Goal: Information Seeking & Learning: Learn about a topic

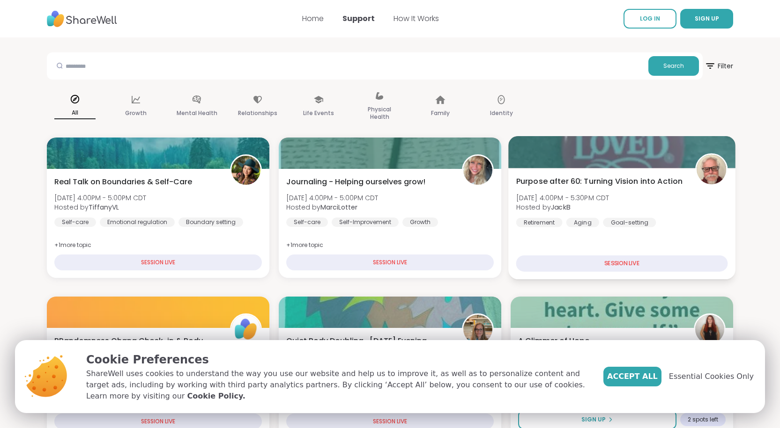
click at [516, 187] on span "Purpose after 60: Turning Vision into Action" at bounding box center [599, 181] width 167 height 11
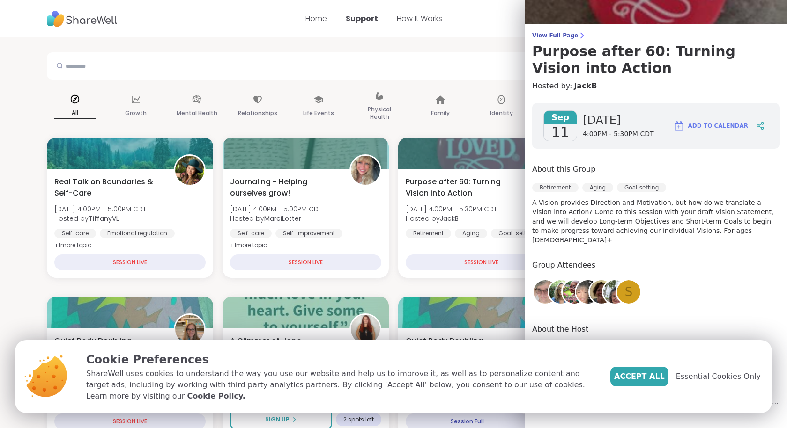
scroll to position [51, 0]
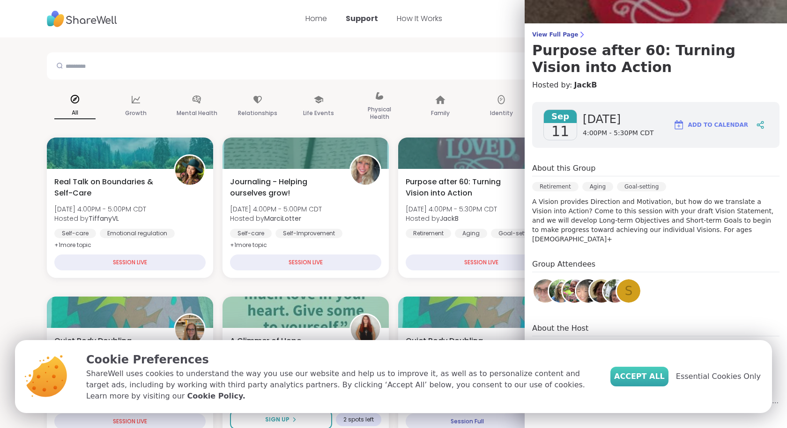
click at [652, 382] on span "Accept All" at bounding box center [639, 376] width 51 height 11
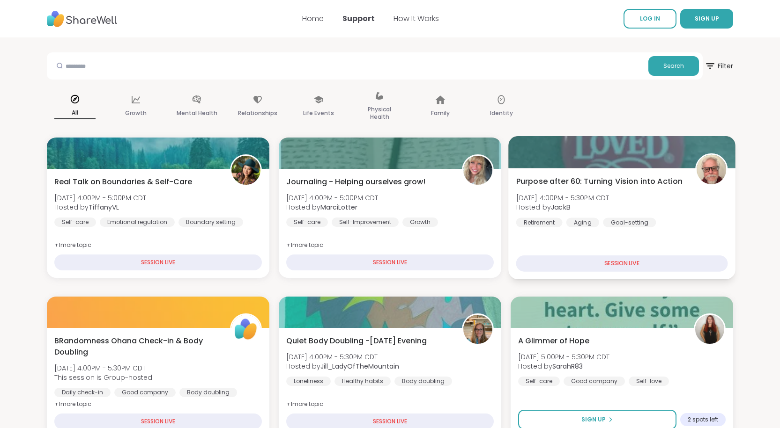
click at [516, 184] on span "Purpose after 60: Turning Vision into Action" at bounding box center [599, 181] width 167 height 11
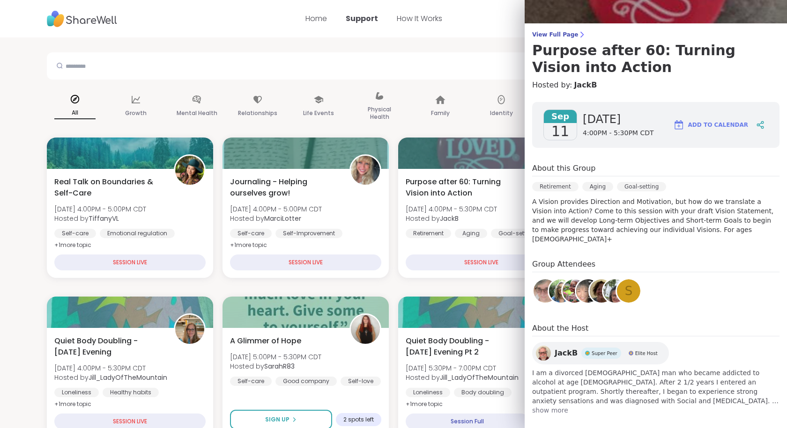
click at [556, 406] on span "show more" at bounding box center [655, 410] width 247 height 9
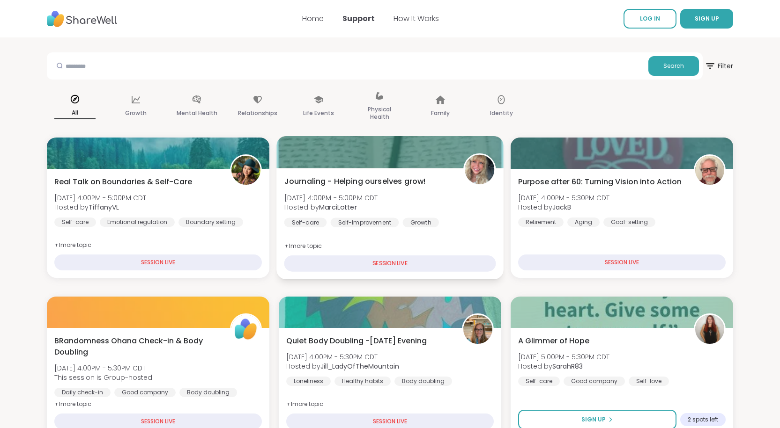
click at [284, 187] on span "Journaling - Helping ourselves grow!" at bounding box center [355, 181] width 142 height 11
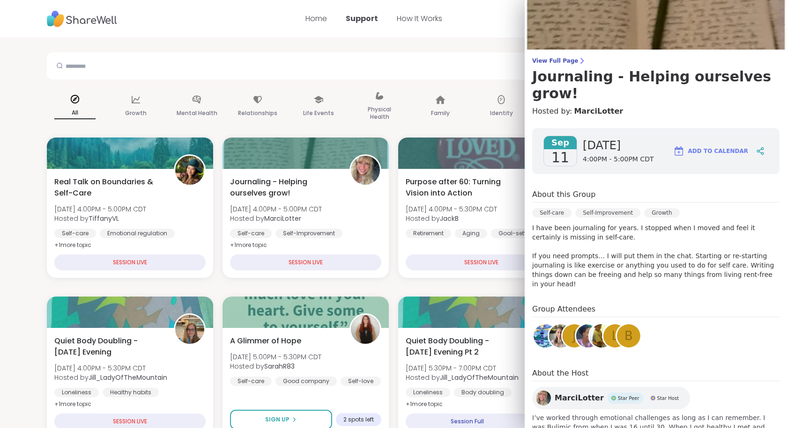
scroll to position [53, 0]
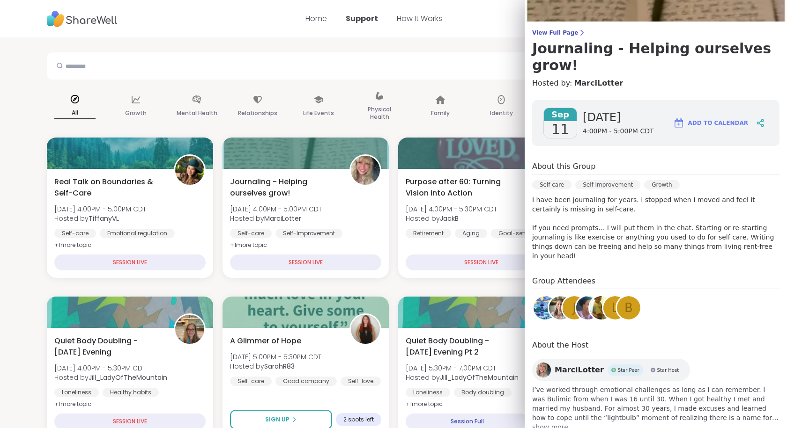
click at [532, 423] on span "show more" at bounding box center [655, 427] width 247 height 9
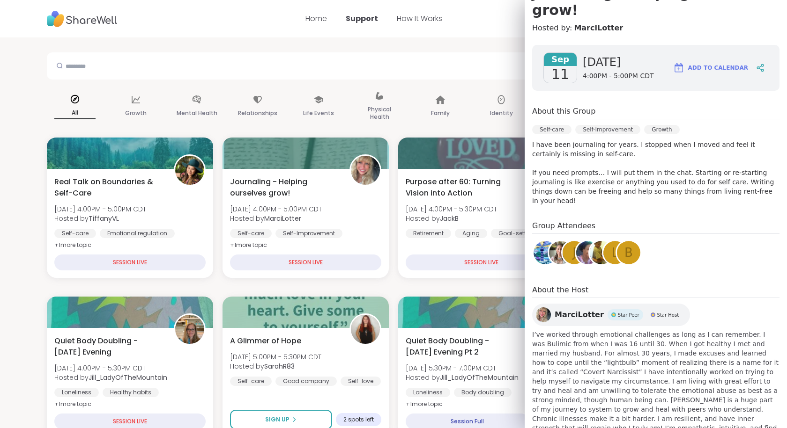
scroll to position [110, 0]
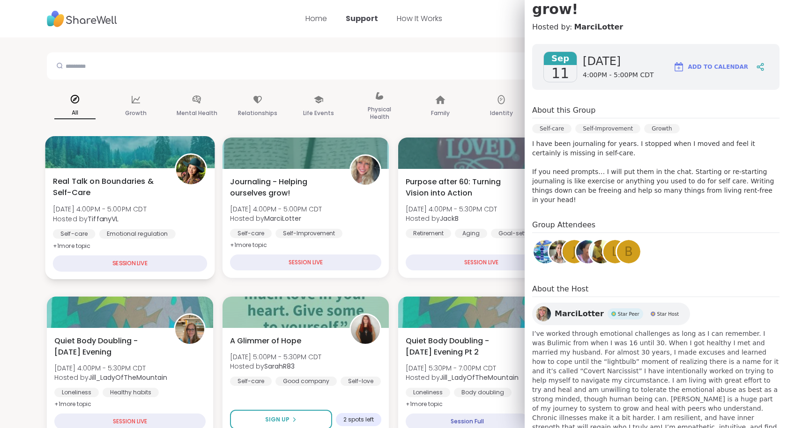
click at [161, 208] on div "Real Talk on Boundaries & Self-Care [DATE] 4:00PM - 5:00PM CDT Hosted by Tiffan…" at bounding box center [130, 214] width 154 height 76
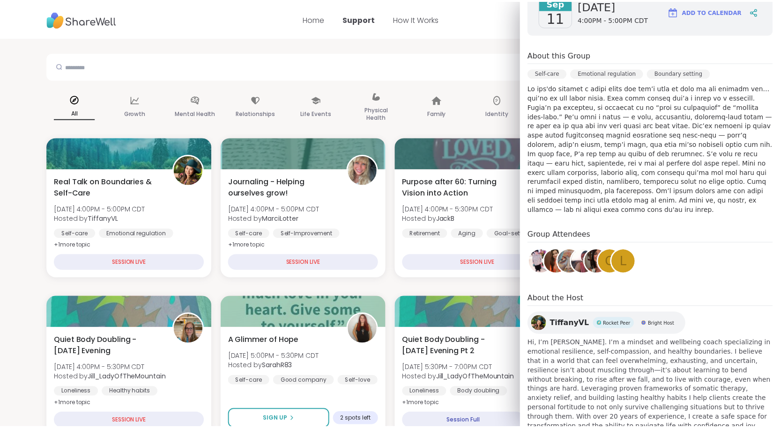
scroll to position [166, 0]
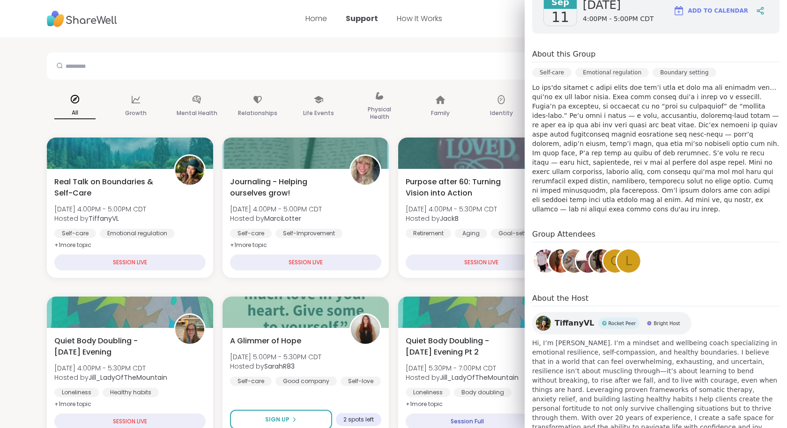
click at [353, 55] on div "Search" at bounding box center [378, 65] width 662 height 27
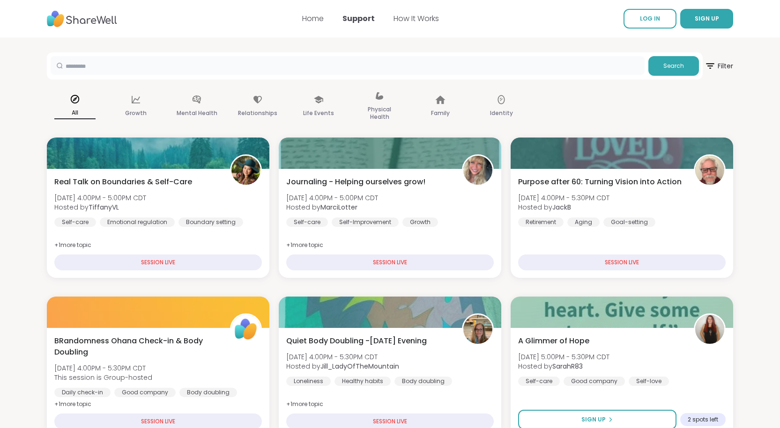
click at [348, 65] on input "text" at bounding box center [348, 65] width 594 height 19
type input "*"
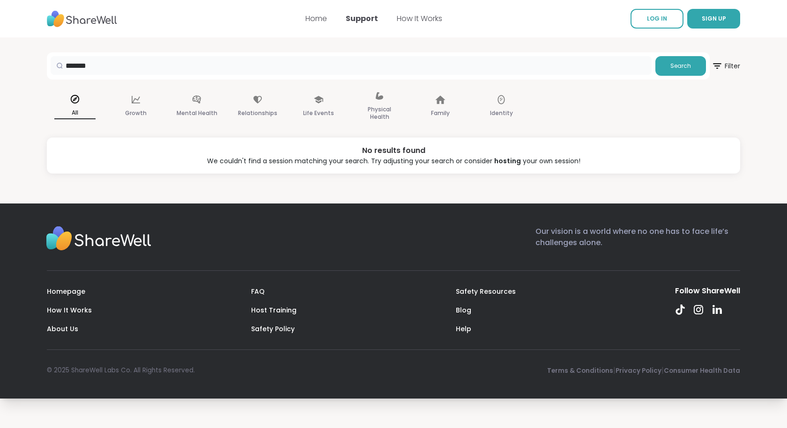
click at [89, 62] on input "*******" at bounding box center [351, 65] width 601 height 19
click at [663, 68] on button "Search" at bounding box center [680, 66] width 51 height 20
click at [74, 64] on input "**********" at bounding box center [351, 65] width 601 height 19
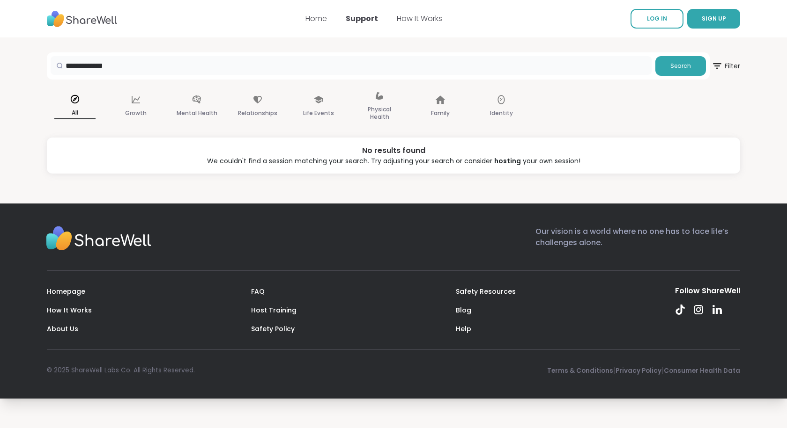
type input "**********"
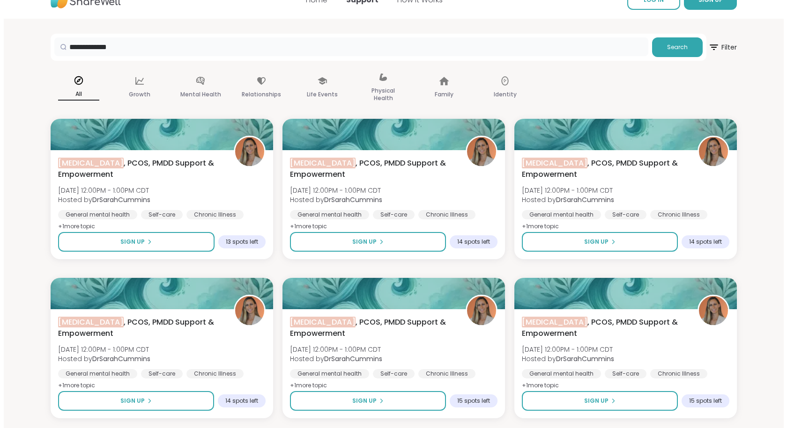
scroll to position [0, 0]
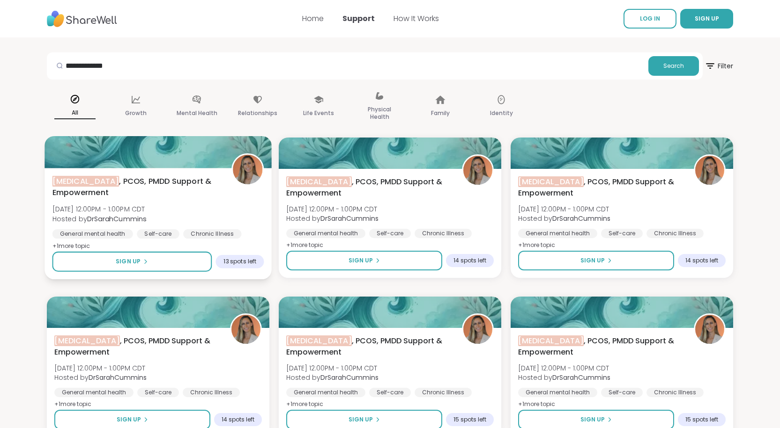
click at [120, 190] on span "[MEDICAL_DATA] , PCOS, PMDD Support & Empowerment" at bounding box center [136, 187] width 169 height 23
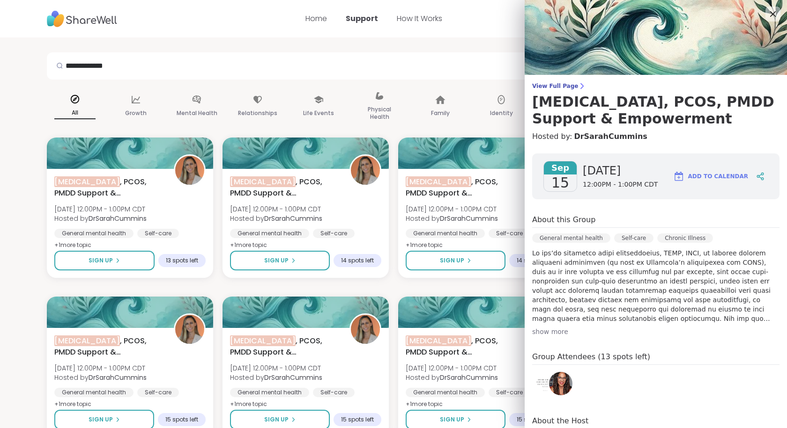
click at [548, 331] on div "show more" at bounding box center [655, 331] width 247 height 9
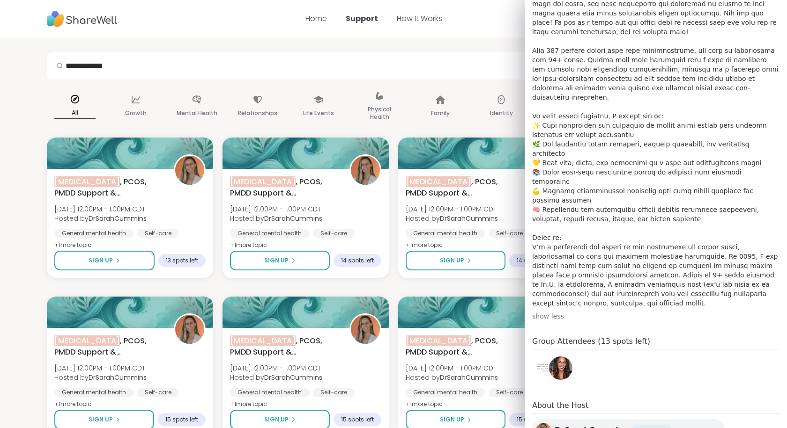
scroll to position [328, 0]
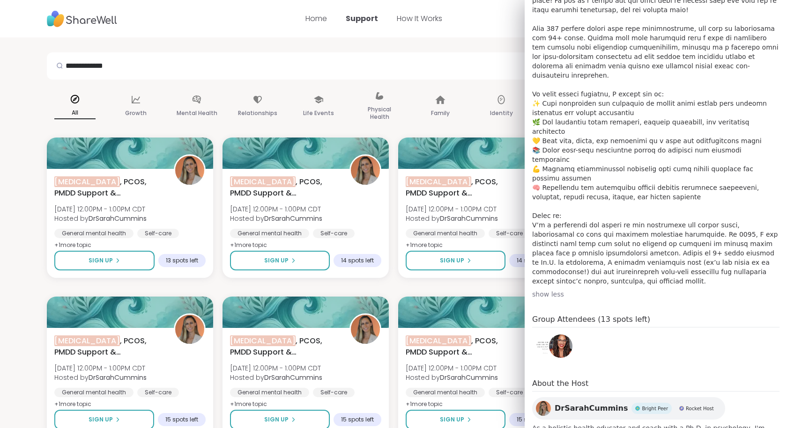
click at [549, 335] on img at bounding box center [560, 346] width 23 height 23
click at [545, 290] on div "show less" at bounding box center [655, 294] width 247 height 9
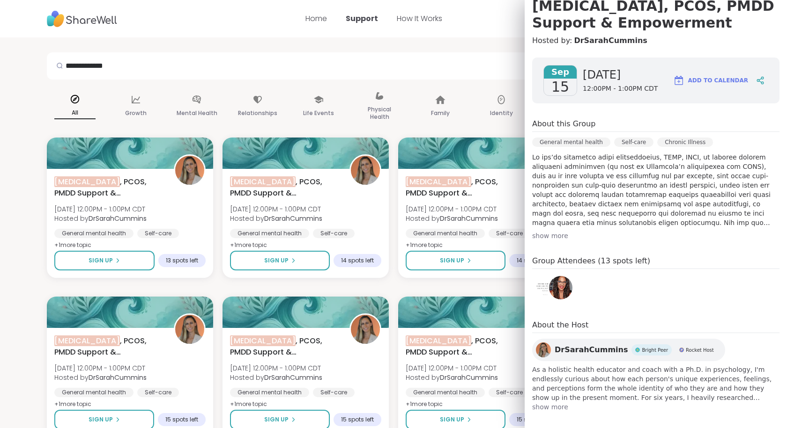
scroll to position [102, 0]
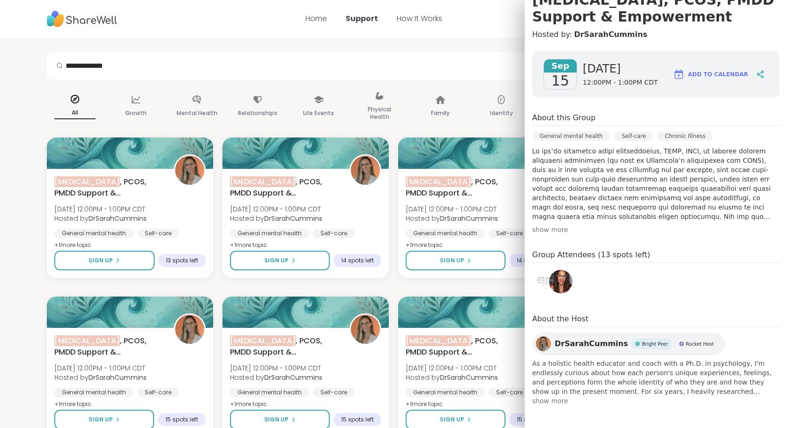
click at [544, 401] on span "show more" at bounding box center [655, 401] width 247 height 9
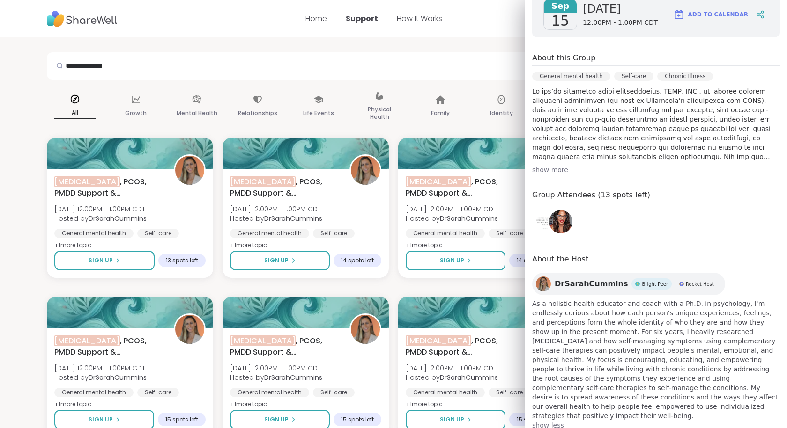
scroll to position [168, 0]
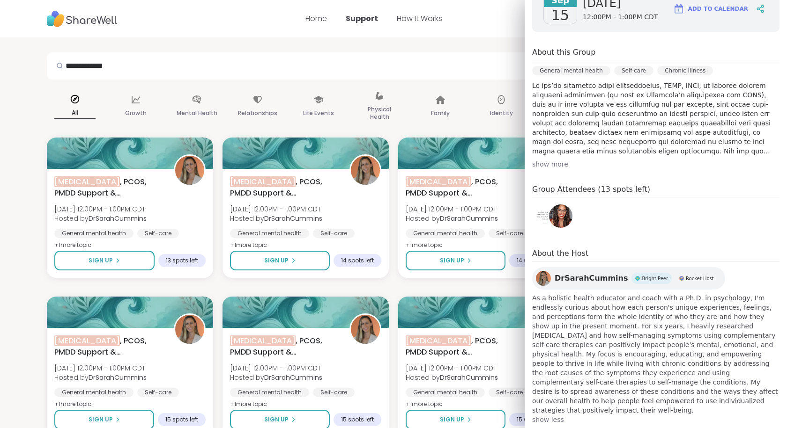
click at [574, 279] on span "DrSarahCummins" at bounding box center [590, 278] width 73 height 11
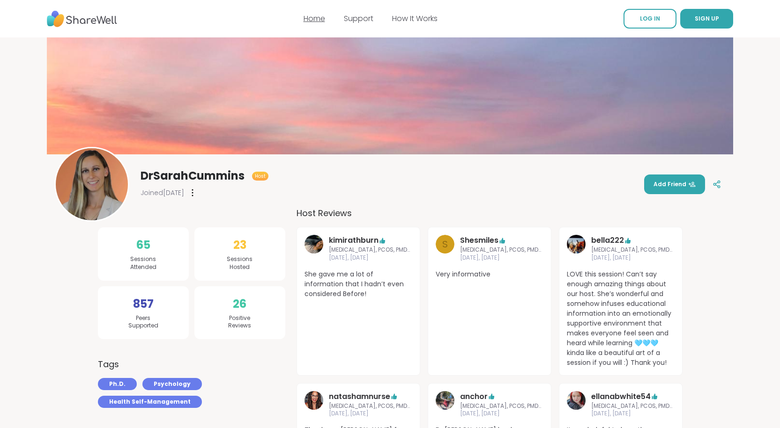
click at [313, 22] on link "Home" at bounding box center [314, 18] width 22 height 11
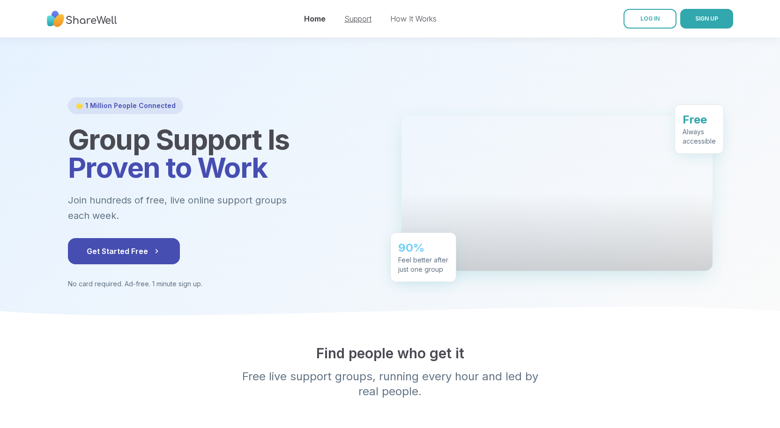
click at [352, 18] on link "Support" at bounding box center [357, 18] width 27 height 9
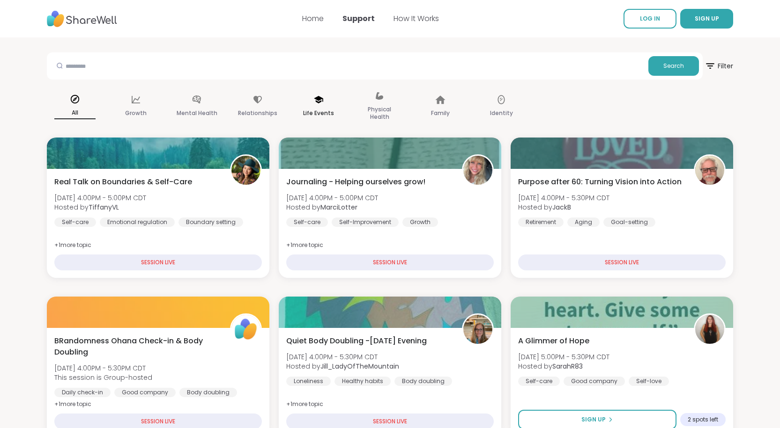
click at [318, 100] on icon at bounding box center [318, 99] width 9 height 7
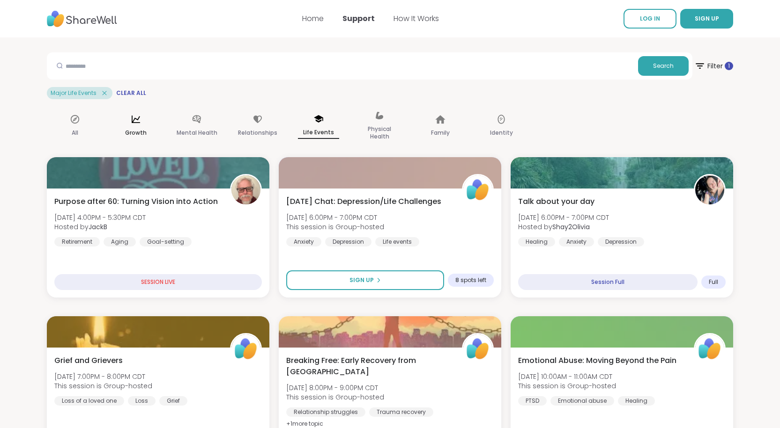
click at [138, 121] on icon at bounding box center [136, 119] width 10 height 10
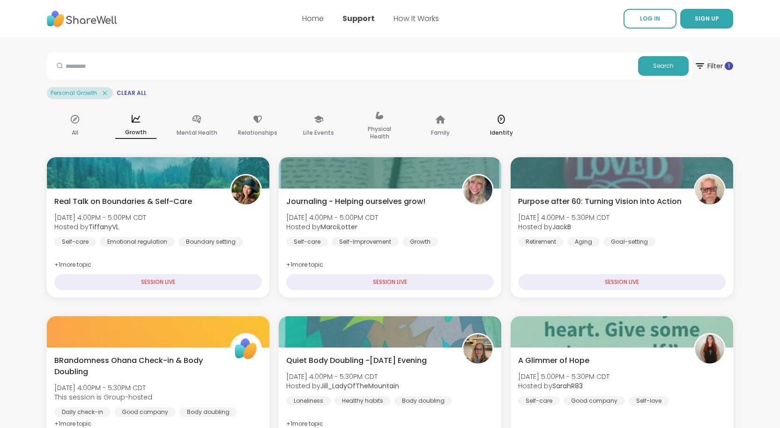
click at [505, 117] on icon at bounding box center [501, 119] width 10 height 10
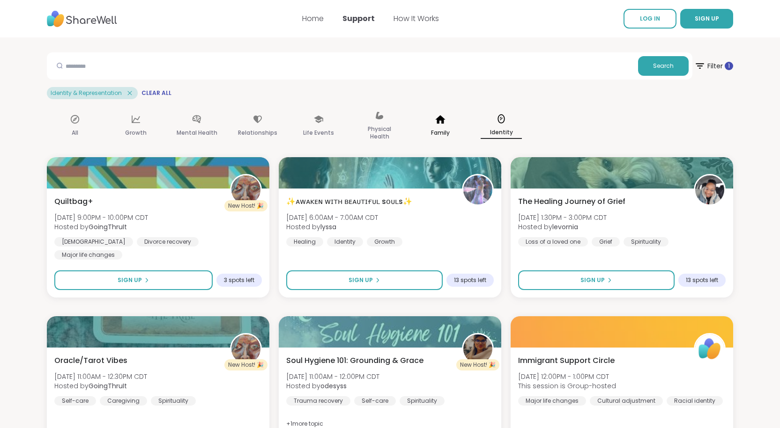
click at [436, 117] on icon at bounding box center [440, 119] width 10 height 10
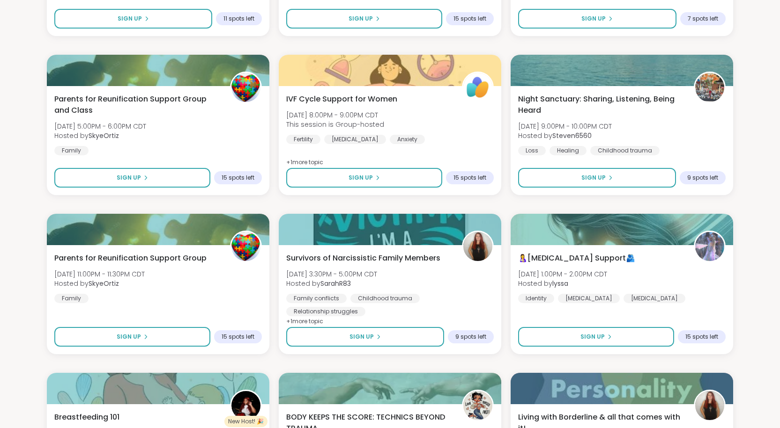
scroll to position [1397, 0]
